Goal: Complete application form

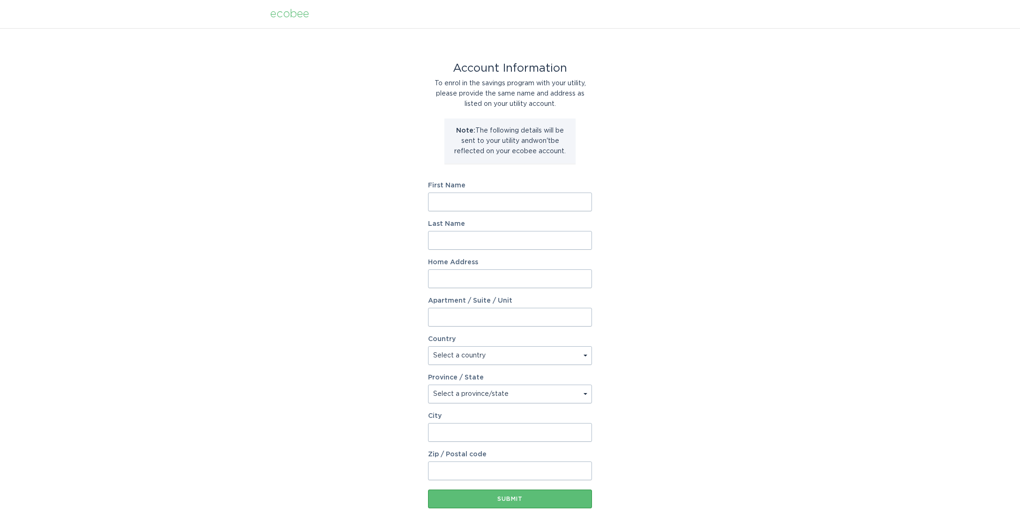
click at [500, 199] on input "First Name" at bounding box center [510, 201] width 164 height 19
type input "Adam"
type input "Toris"
type input "250 Greenwich Street"
type input "Fl 39"
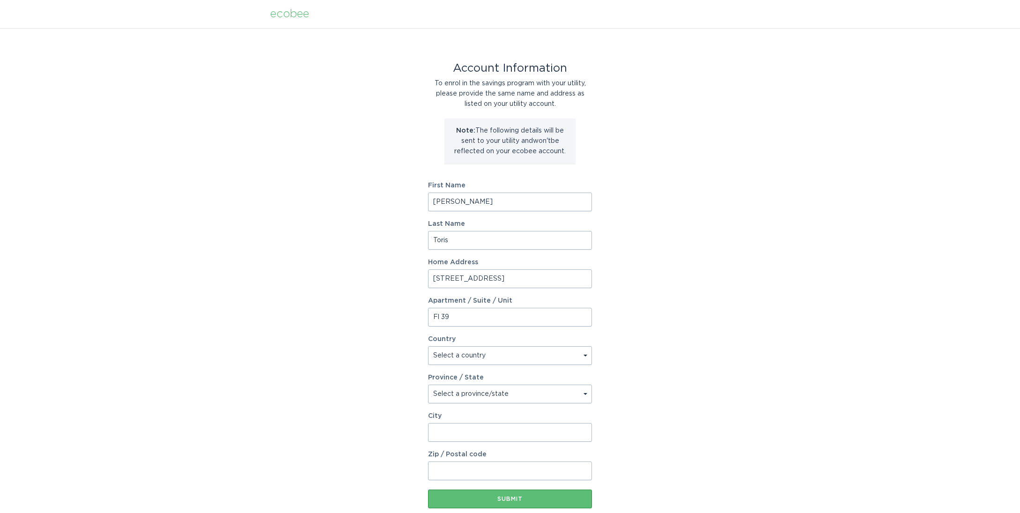
type input "New York"
type input "10007"
click at [491, 199] on input "Adam" at bounding box center [510, 201] width 164 height 19
click at [579, 206] on input "Adam" at bounding box center [510, 201] width 164 height 19
click at [0, 512] on com-1password-button at bounding box center [0, 513] width 0 height 0
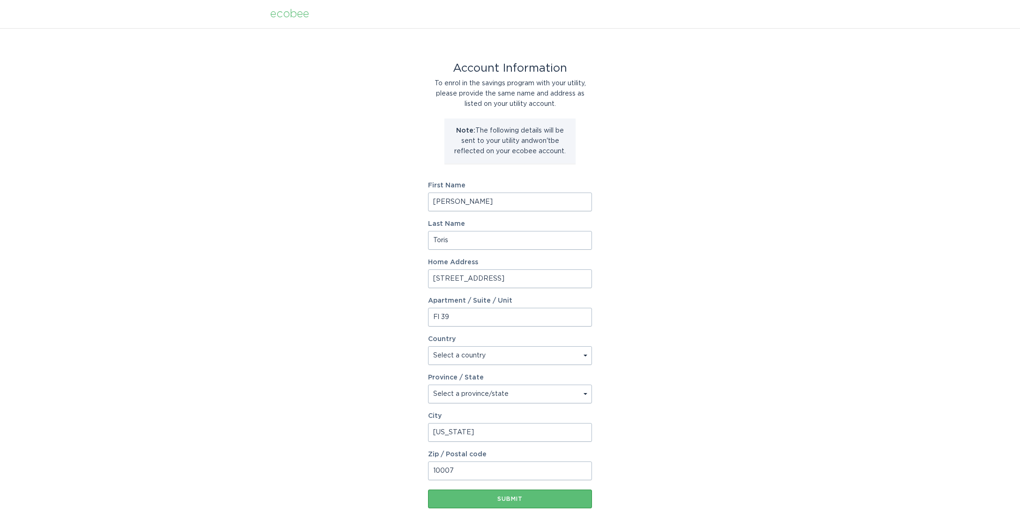
type input "401 Commons Park S"
type input "Unit 870"
select select "US"
type input "Stamford"
type input "06902"
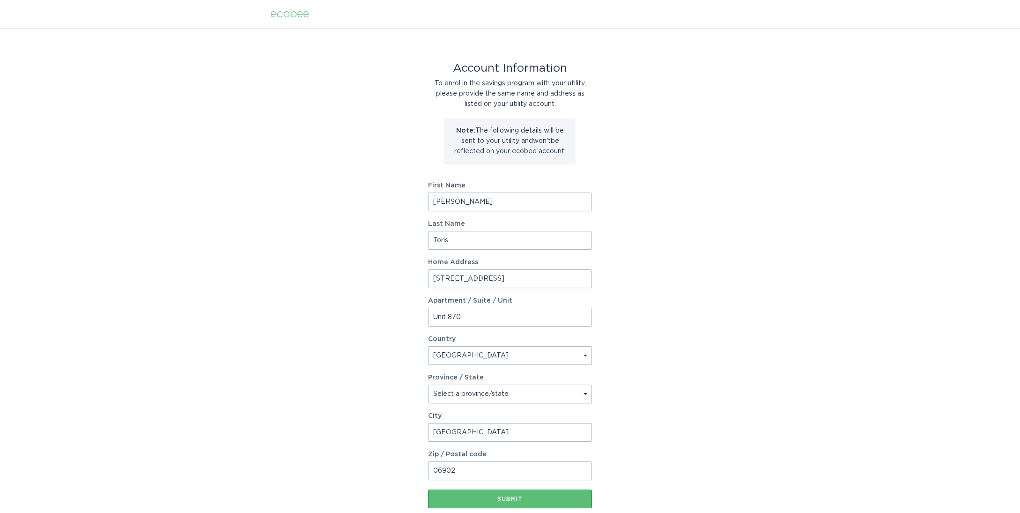
click at [539, 391] on select "Select a province/state Alabama Alaska American Samoa Arizona Arkansas Californ…" at bounding box center [510, 393] width 164 height 19
select select "CT"
click at [428, 384] on select "Select a province/state Alabama Alaska American Samoa Arizona Arkansas Californ…" at bounding box center [510, 393] width 164 height 19
click at [599, 442] on div "Account Information To enrol in the savings program with your utility, please p…" at bounding box center [510, 286] width 1020 height 517
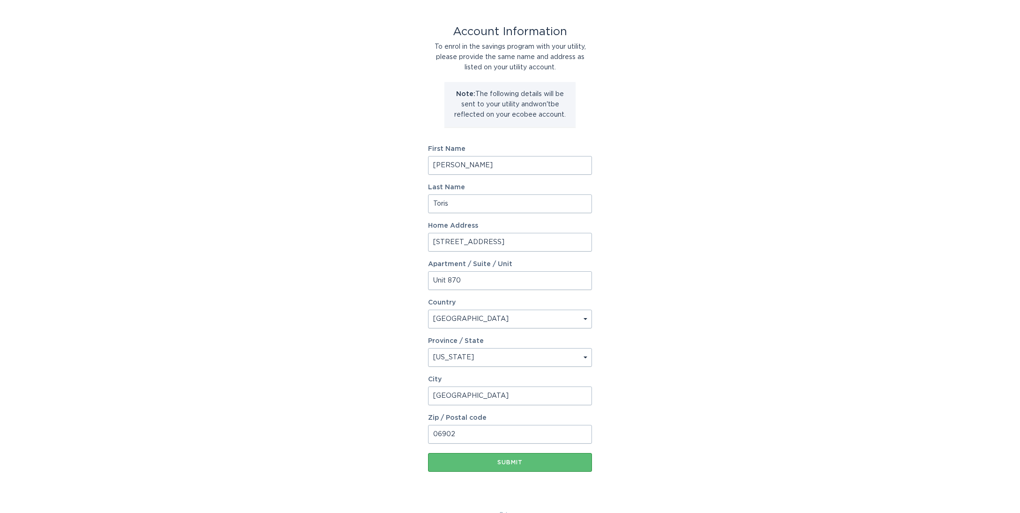
scroll to position [57, 0]
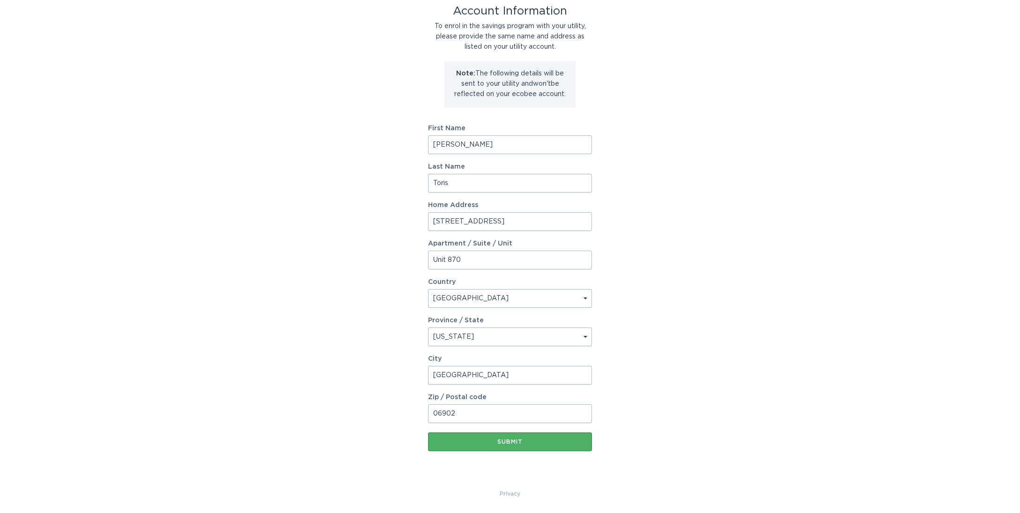
click at [548, 436] on button "Submit" at bounding box center [510, 441] width 164 height 19
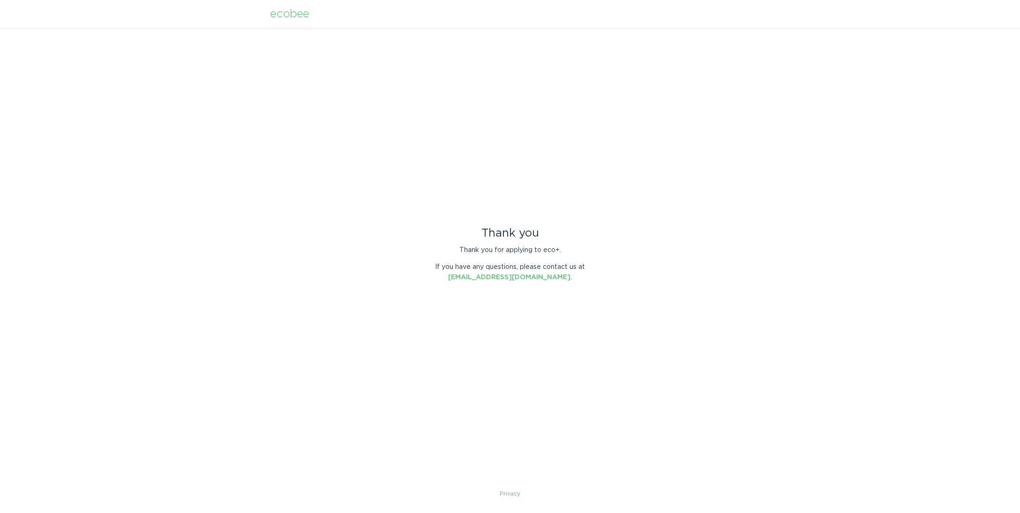
scroll to position [0, 0]
click at [801, 145] on div "Thank you Thank you for applying to eco+. If you have any questions, please con…" at bounding box center [510, 258] width 1020 height 460
